Goal: Task Accomplishment & Management: Manage account settings

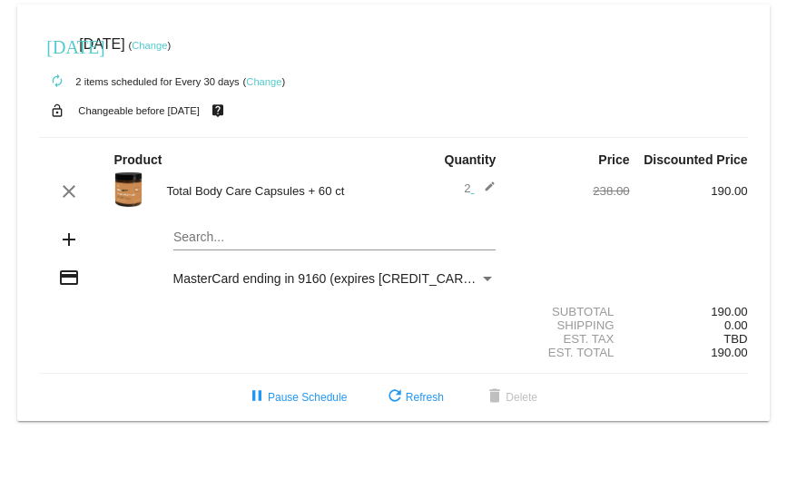
click at [167, 44] on link "Change" at bounding box center [149, 45] width 35 height 11
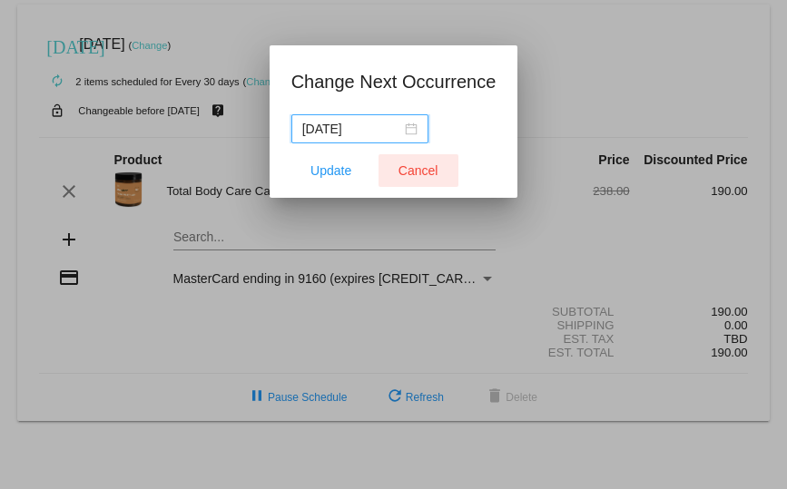
click at [413, 167] on span "Cancel" at bounding box center [418, 170] width 40 height 15
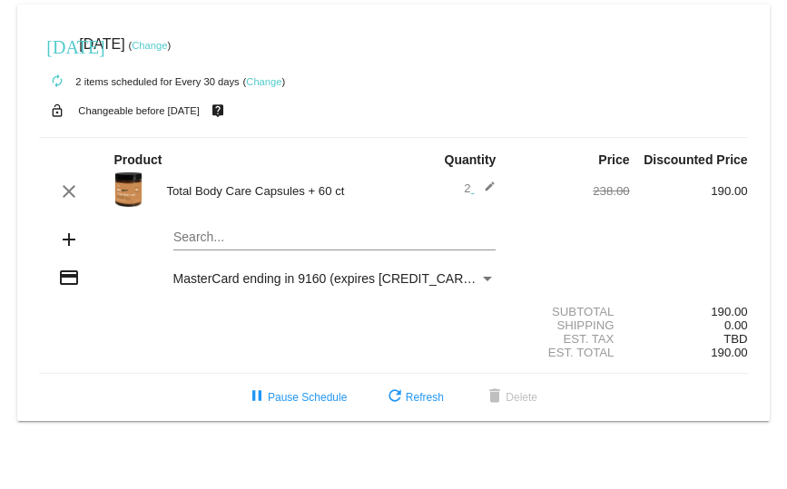
click at [263, 83] on link "Change" at bounding box center [263, 81] width 35 height 11
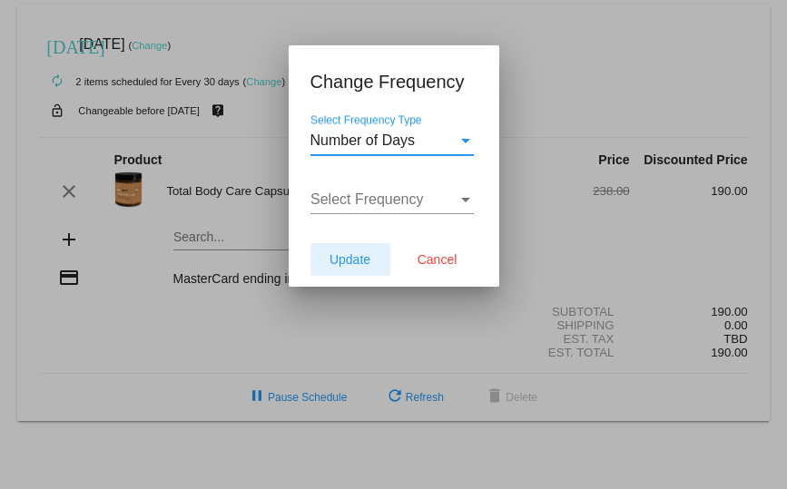
click at [357, 256] on span "Update" at bounding box center [349, 259] width 41 height 15
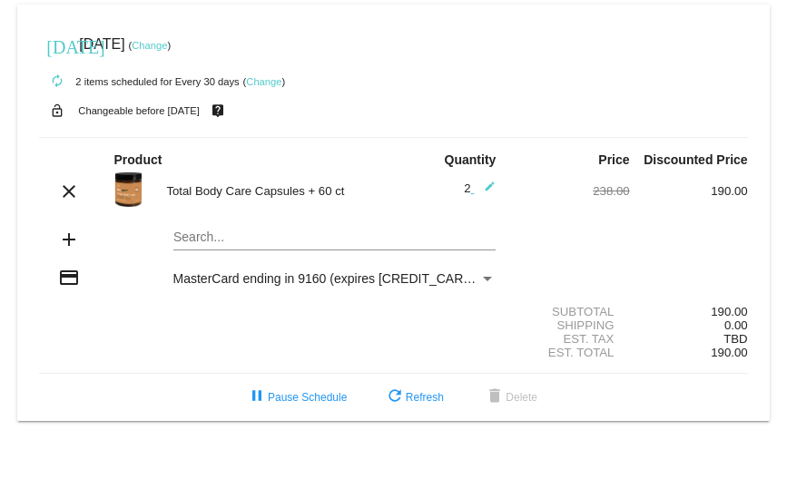
click at [492, 188] on mat-icon "edit" at bounding box center [485, 192] width 22 height 22
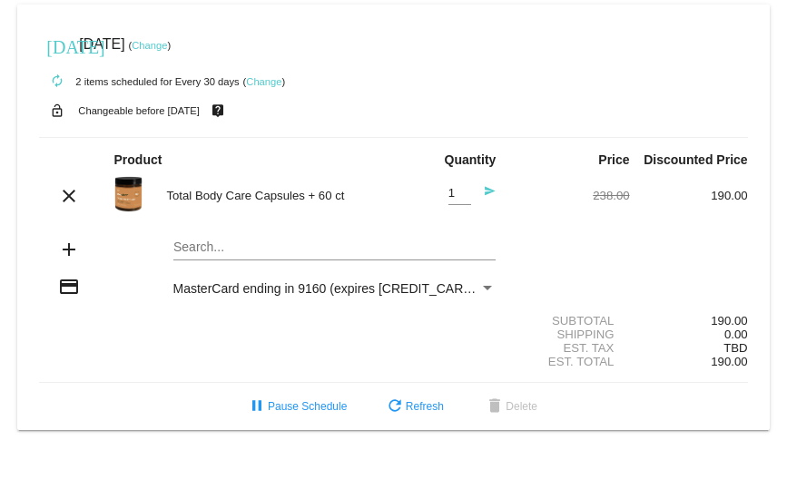
type input "1"
click at [463, 197] on input "1" at bounding box center [459, 194] width 23 height 14
click at [167, 41] on link "Change" at bounding box center [149, 45] width 35 height 11
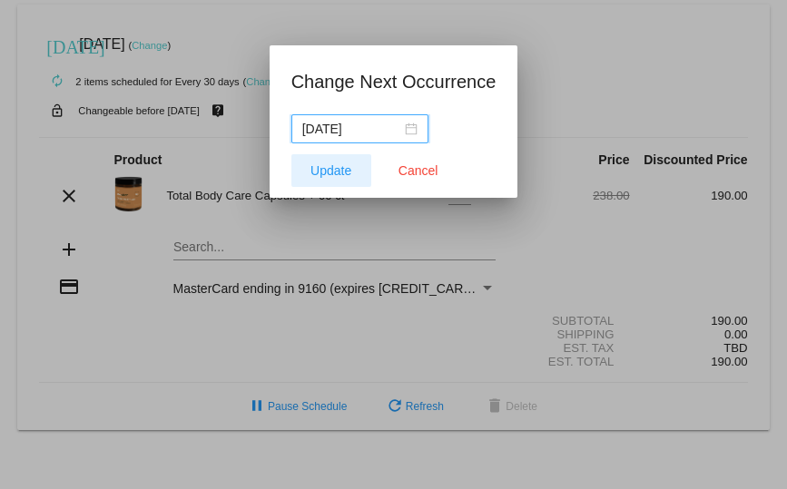
click at [348, 166] on span "Update" at bounding box center [330, 170] width 41 height 15
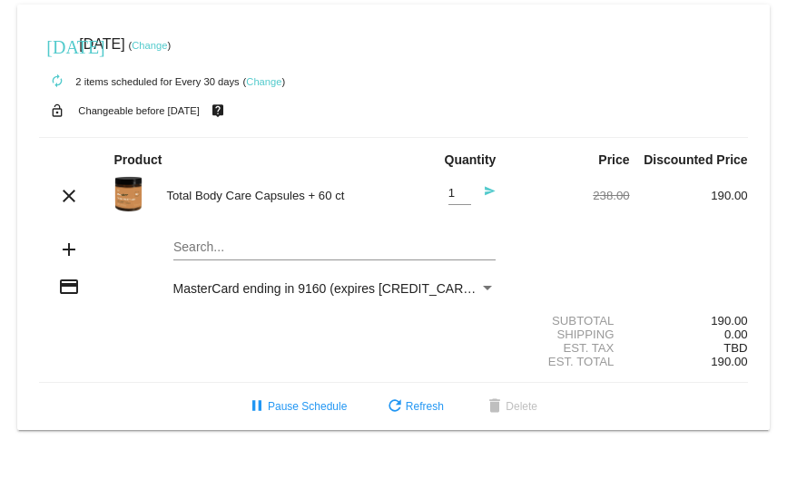
click at [186, 37] on div "today Aug 17 2025 ( Change )" at bounding box center [393, 44] width 708 height 36
click at [167, 45] on link "Change" at bounding box center [149, 45] width 35 height 11
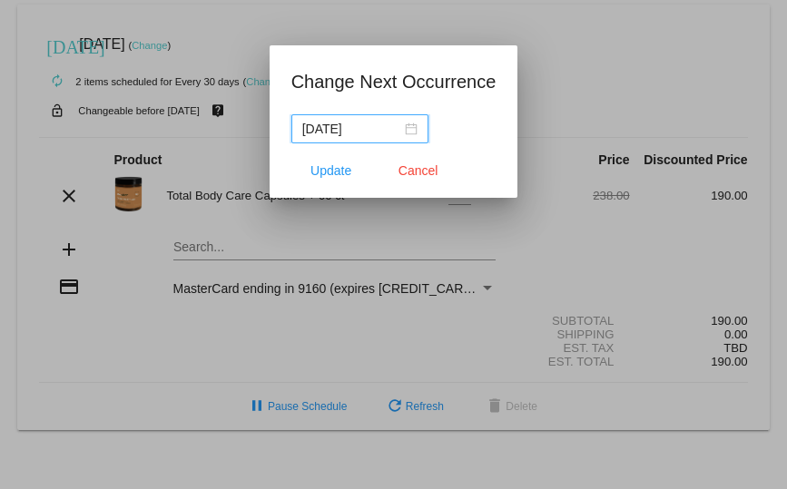
click at [405, 124] on div "[DATE]" at bounding box center [359, 129] width 115 height 20
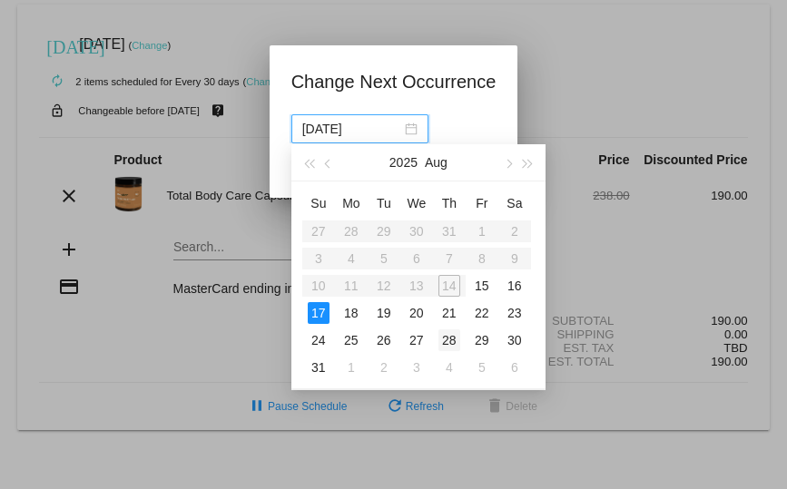
click at [447, 341] on div "28" at bounding box center [449, 340] width 22 height 22
type input "2025-08-28"
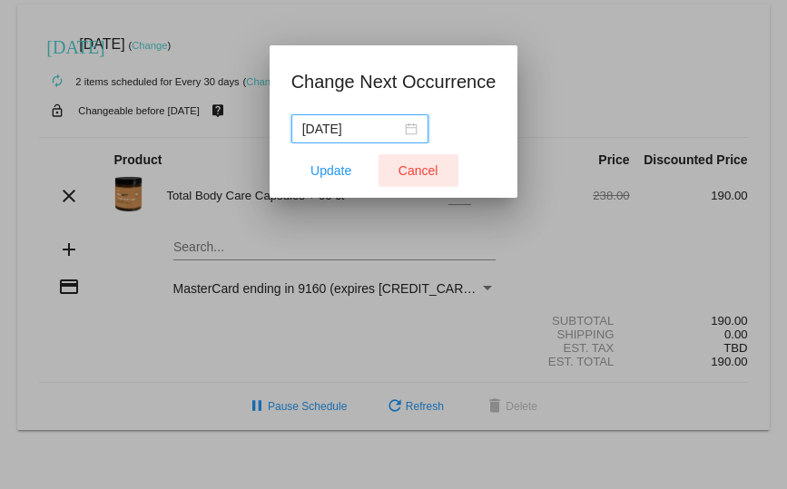
click at [415, 169] on span "Cancel" at bounding box center [418, 170] width 40 height 15
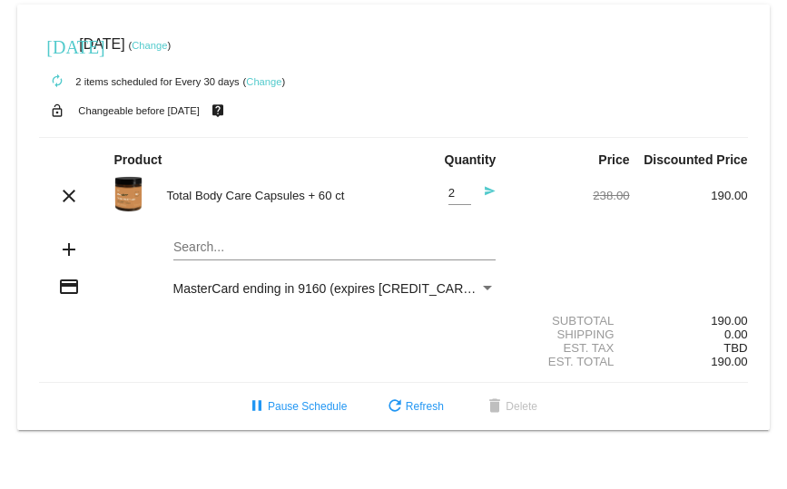
click at [462, 191] on input "2" at bounding box center [459, 194] width 23 height 14
type input "1"
click at [461, 197] on input "1" at bounding box center [459, 194] width 23 height 14
click at [463, 194] on input "1" at bounding box center [459, 194] width 23 height 14
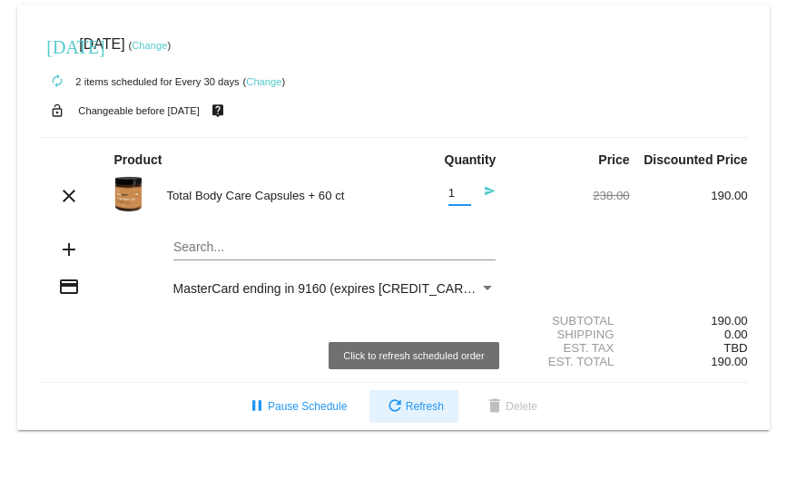
click at [406, 403] on span "refresh Refresh" at bounding box center [414, 406] width 60 height 13
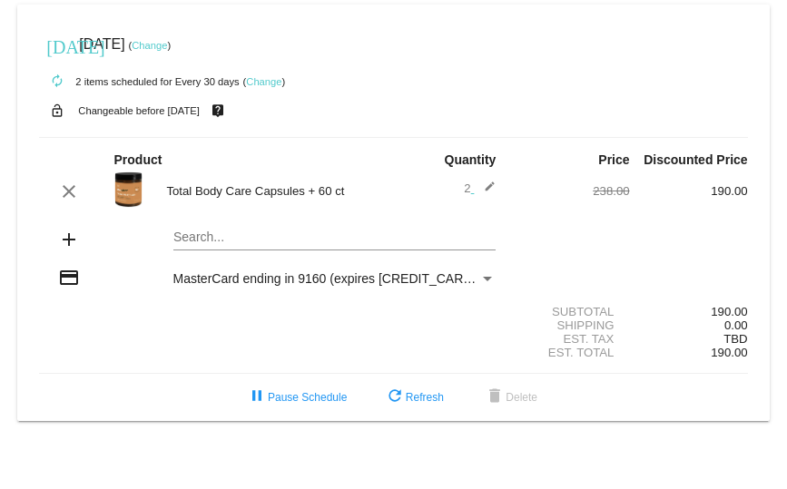
click at [167, 41] on link "Change" at bounding box center [149, 45] width 35 height 11
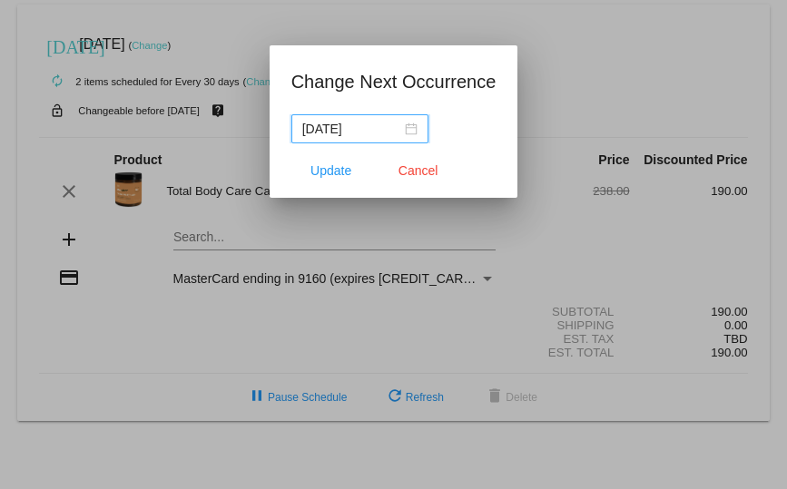
click at [290, 245] on div at bounding box center [393, 244] width 787 height 489
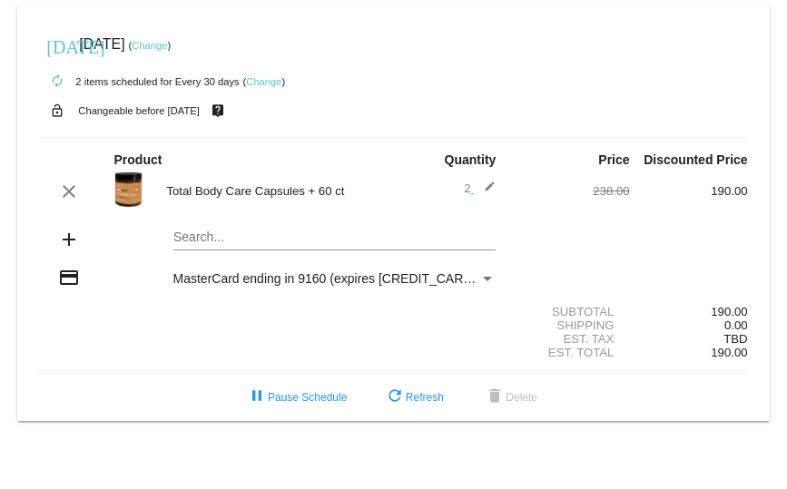
click at [64, 243] on mat-icon "add" at bounding box center [69, 240] width 22 height 22
click at [208, 243] on mat-card "today Aug 17 2025 ( Change ) autorenew 2 items scheduled for Every 30 days ( Ch…" at bounding box center [392, 213] width 751 height 416
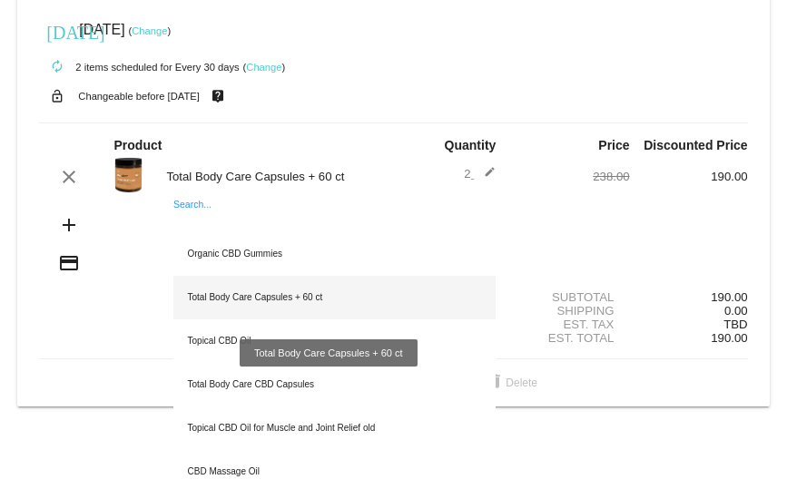
scroll to position [18, 0]
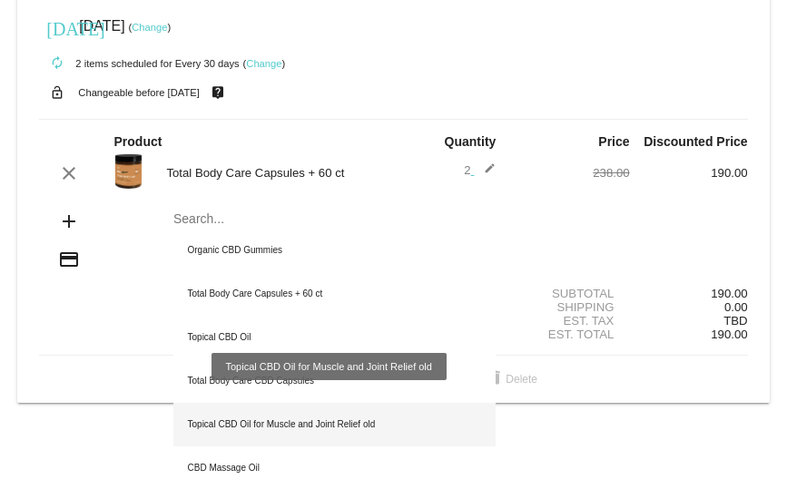
click at [286, 425] on div "Topical CBD Oil for Muscle and Joint Relief old" at bounding box center [334, 425] width 323 height 44
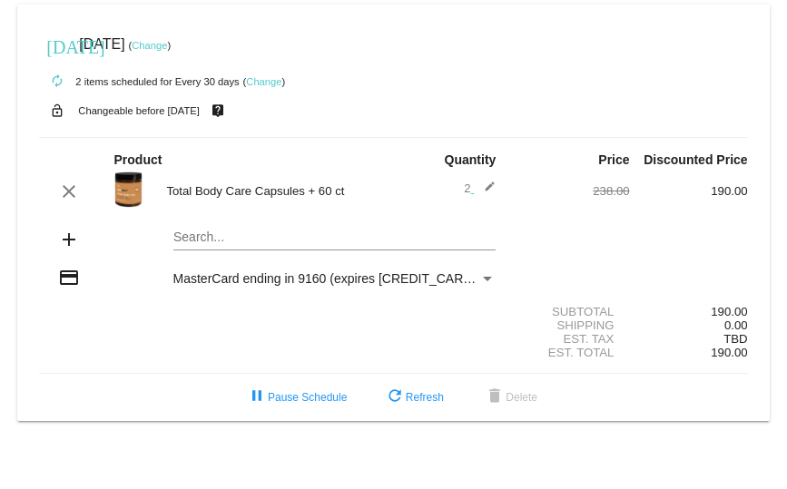
click at [205, 247] on div "Search..." at bounding box center [334, 232] width 323 height 35
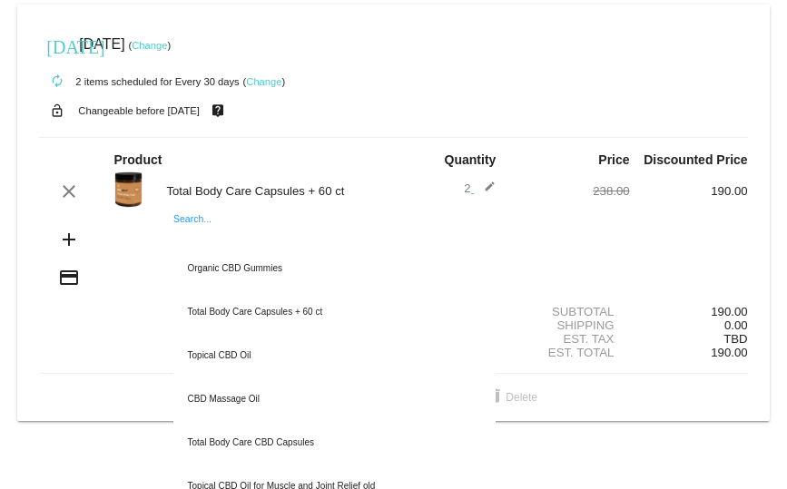
scroll to position [18, 0]
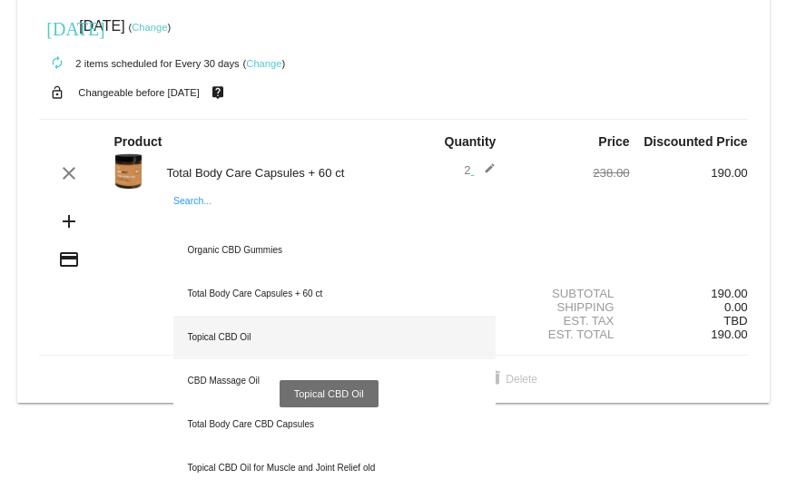
click at [231, 336] on div "Topical CBD Oil" at bounding box center [334, 338] width 323 height 44
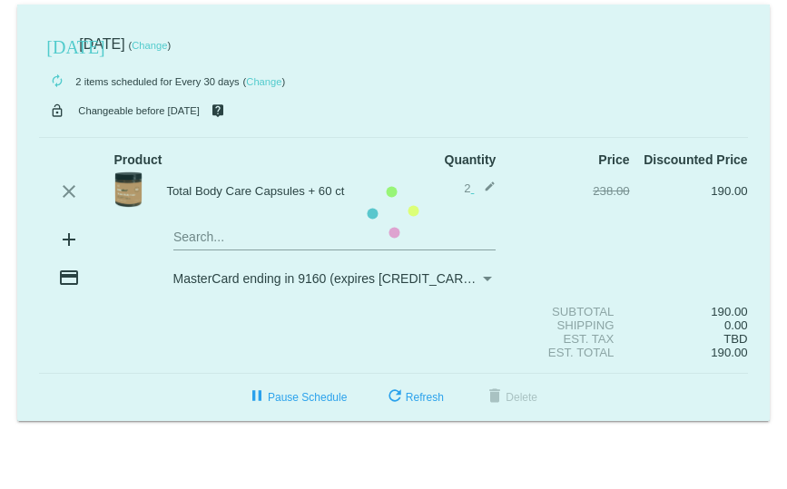
scroll to position [0, 0]
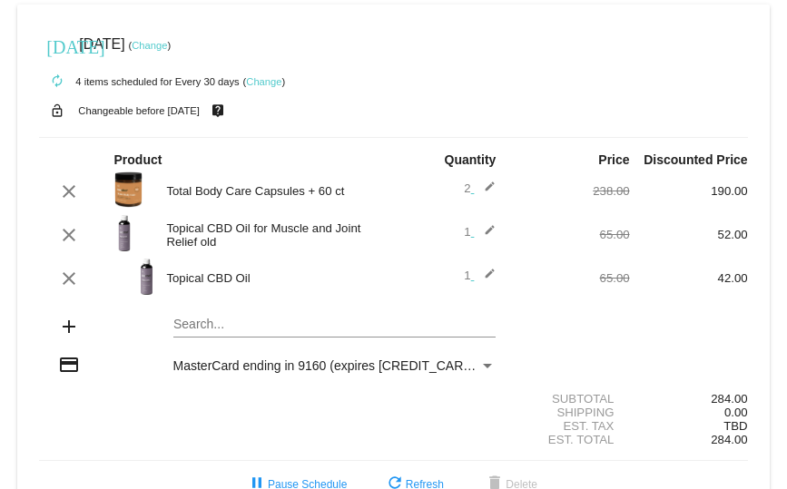
click at [479, 187] on mat-icon "edit" at bounding box center [485, 192] width 22 height 22
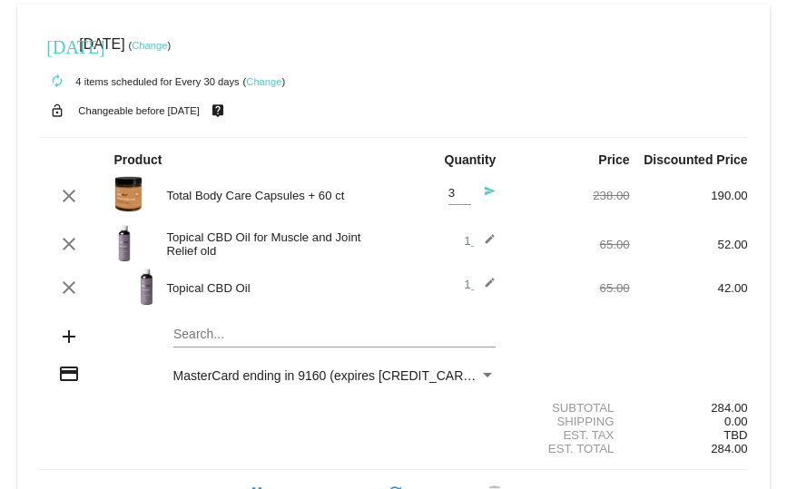
click at [458, 187] on input "3" at bounding box center [459, 194] width 23 height 14
click at [452, 194] on input "2" at bounding box center [459, 194] width 23 height 14
type input "1"
click at [453, 196] on input "1" at bounding box center [459, 194] width 23 height 14
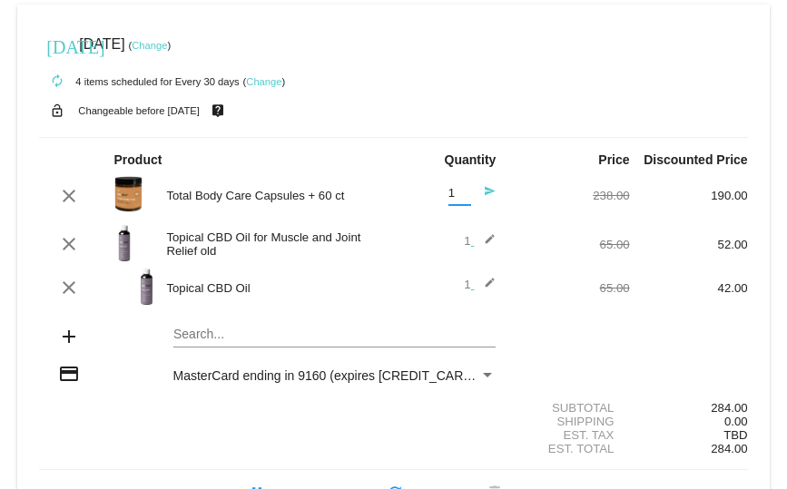
click at [455, 199] on input "1" at bounding box center [459, 194] width 23 height 14
click at [451, 196] on input "1" at bounding box center [459, 194] width 23 height 14
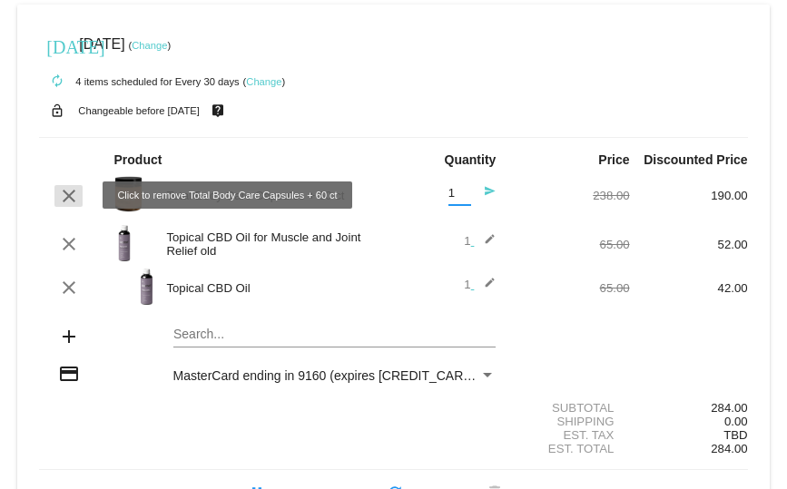
click at [68, 196] on mat-icon "clear" at bounding box center [69, 196] width 22 height 22
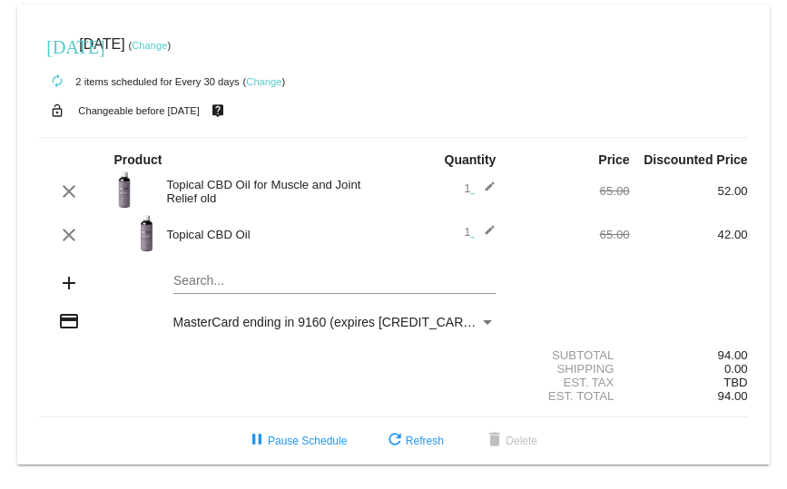
click at [167, 45] on link "Change" at bounding box center [149, 45] width 35 height 11
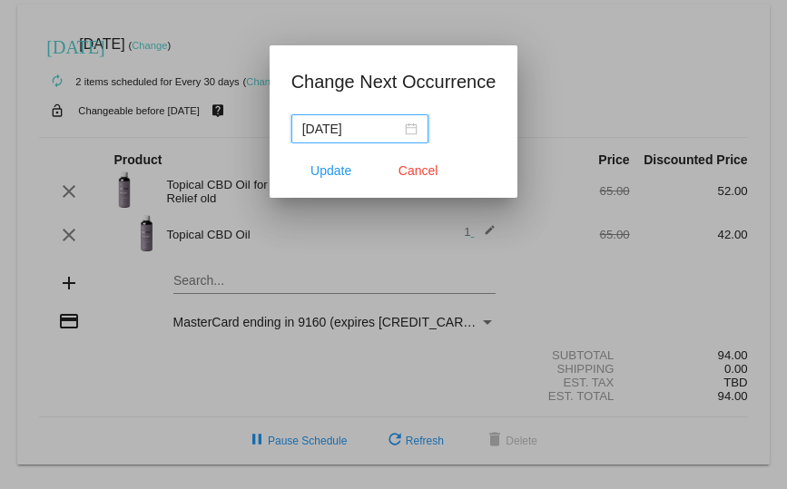
click at [411, 127] on div "[DATE]" at bounding box center [359, 129] width 115 height 20
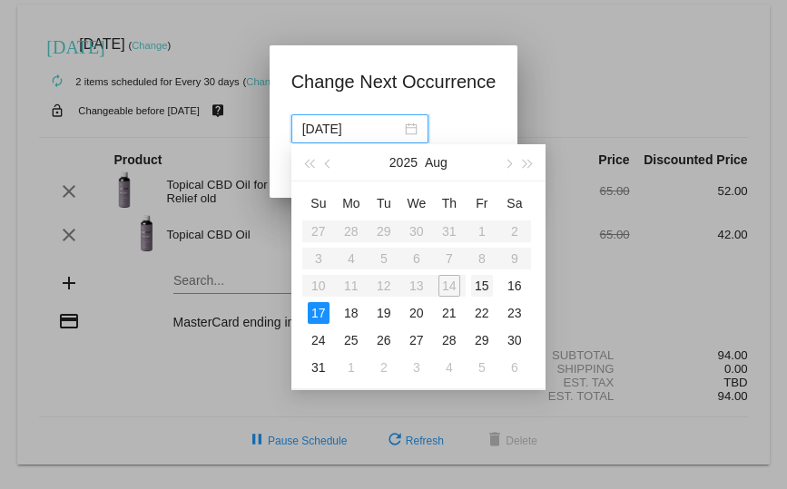
click at [485, 287] on div "15" at bounding box center [482, 286] width 22 height 22
type input "[DATE]"
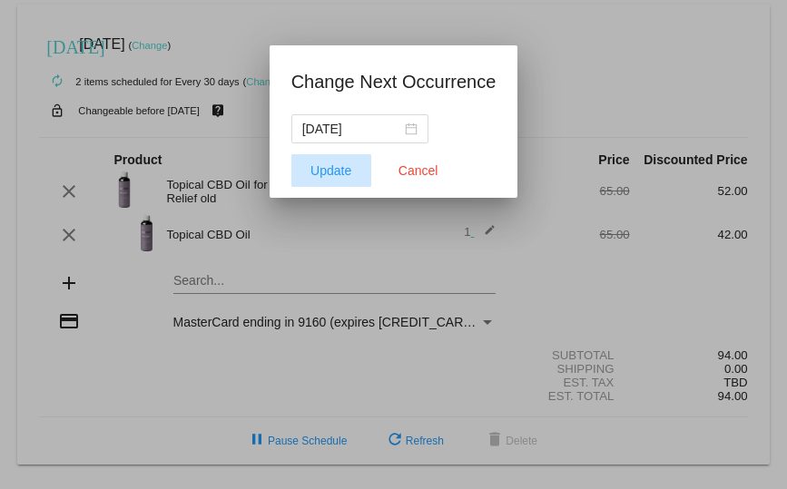
click at [342, 168] on span "Update" at bounding box center [330, 170] width 41 height 15
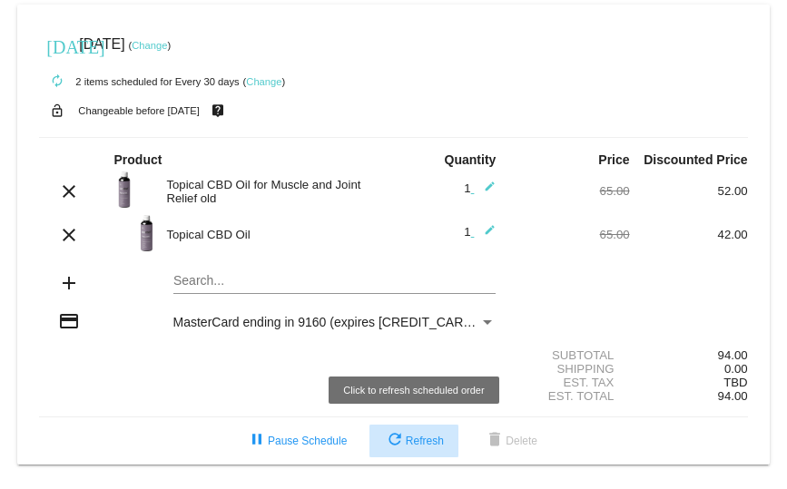
click at [405, 440] on span "refresh Refresh" at bounding box center [414, 441] width 60 height 13
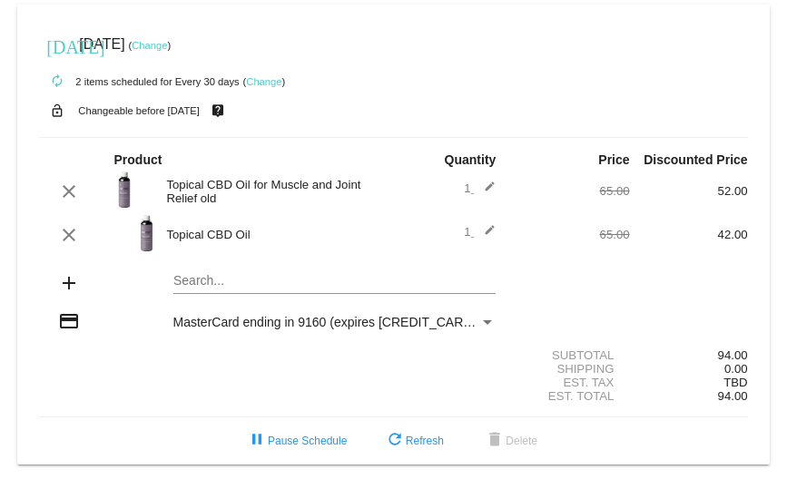
click at [263, 76] on link "Change" at bounding box center [263, 81] width 35 height 11
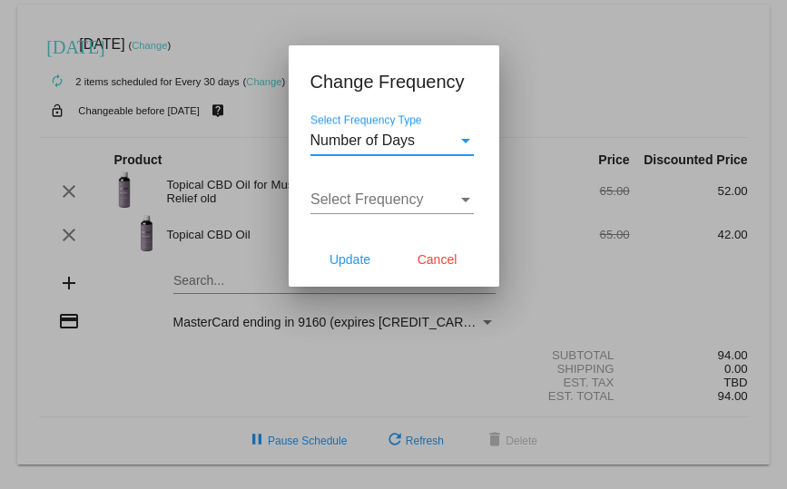
click at [464, 198] on div "Select Frequency" at bounding box center [465, 200] width 9 height 5
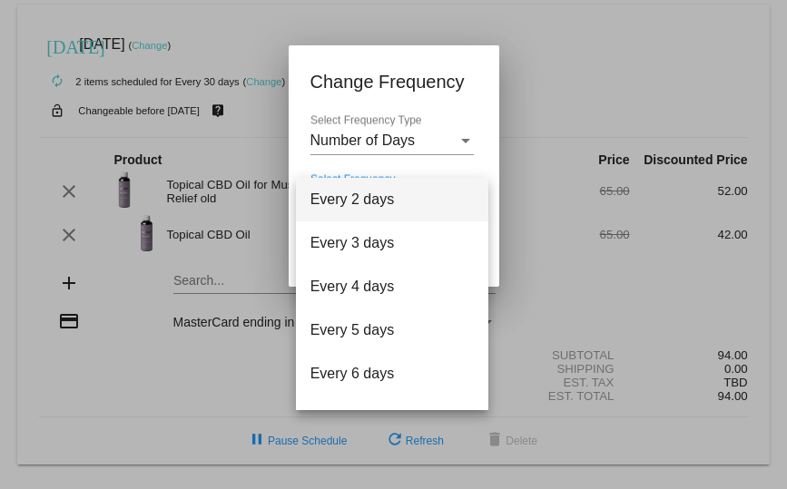
click at [462, 138] on div at bounding box center [393, 244] width 787 height 489
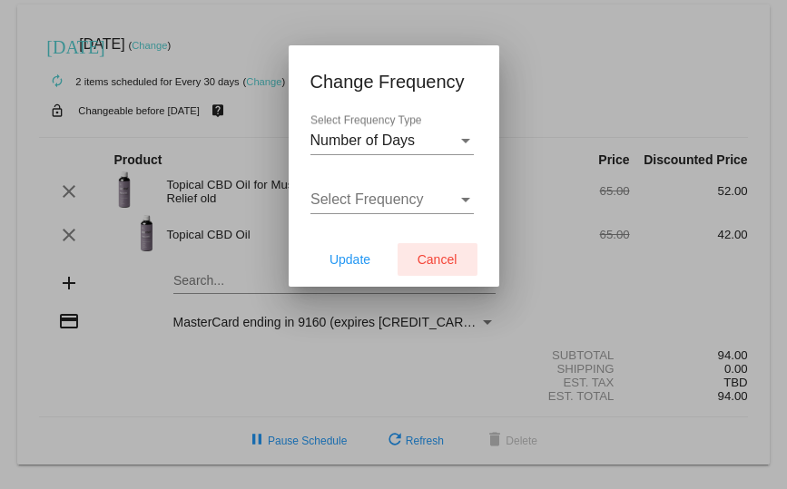
click at [442, 256] on span "Cancel" at bounding box center [437, 259] width 40 height 15
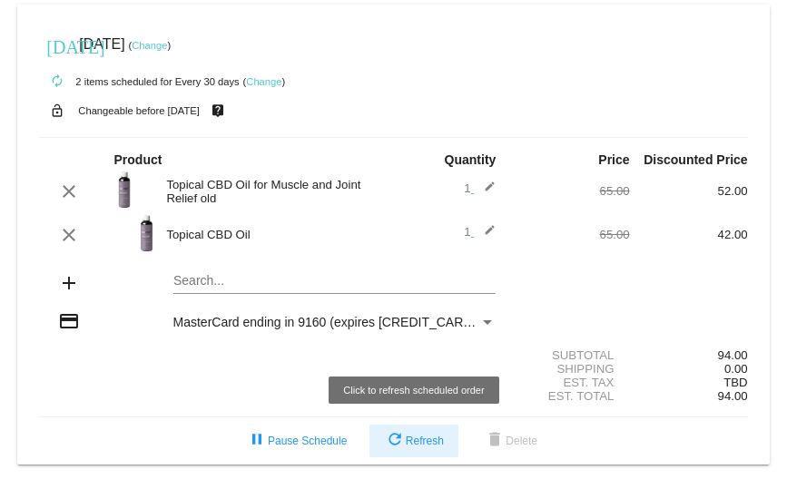
click at [416, 440] on span "refresh Refresh" at bounding box center [414, 441] width 60 height 13
